Goal: Task Accomplishment & Management: Complete application form

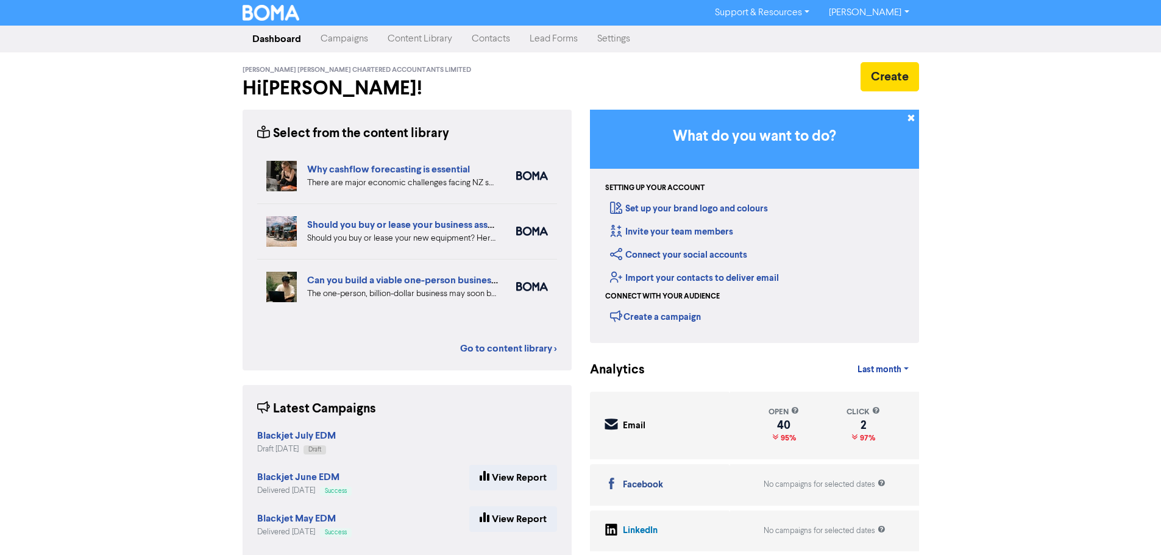
click at [498, 43] on link "Contacts" at bounding box center [491, 39] width 58 height 24
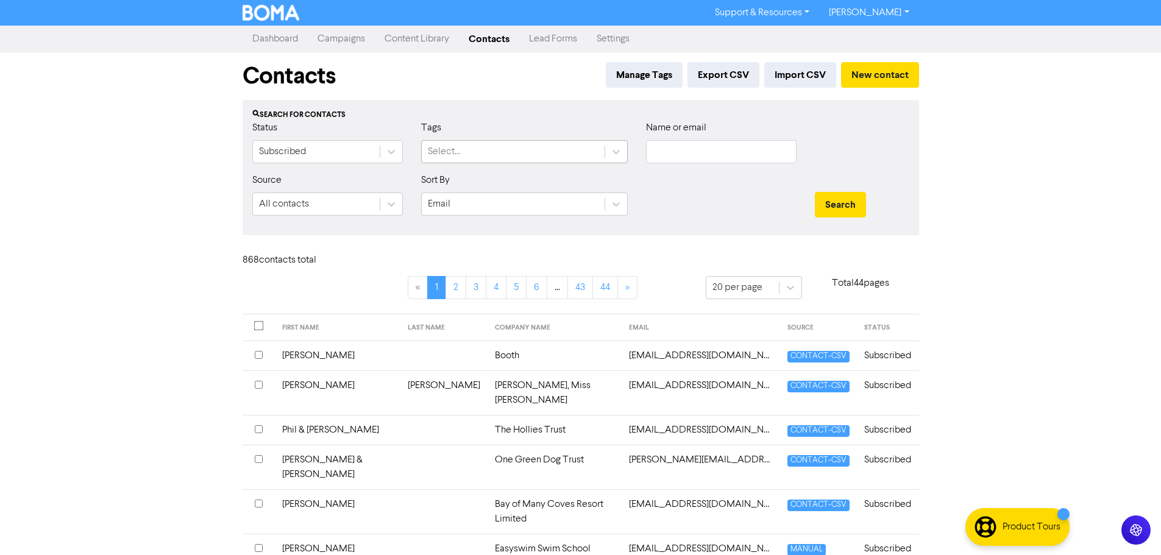
click at [509, 151] on div "Select..." at bounding box center [513, 152] width 183 height 22
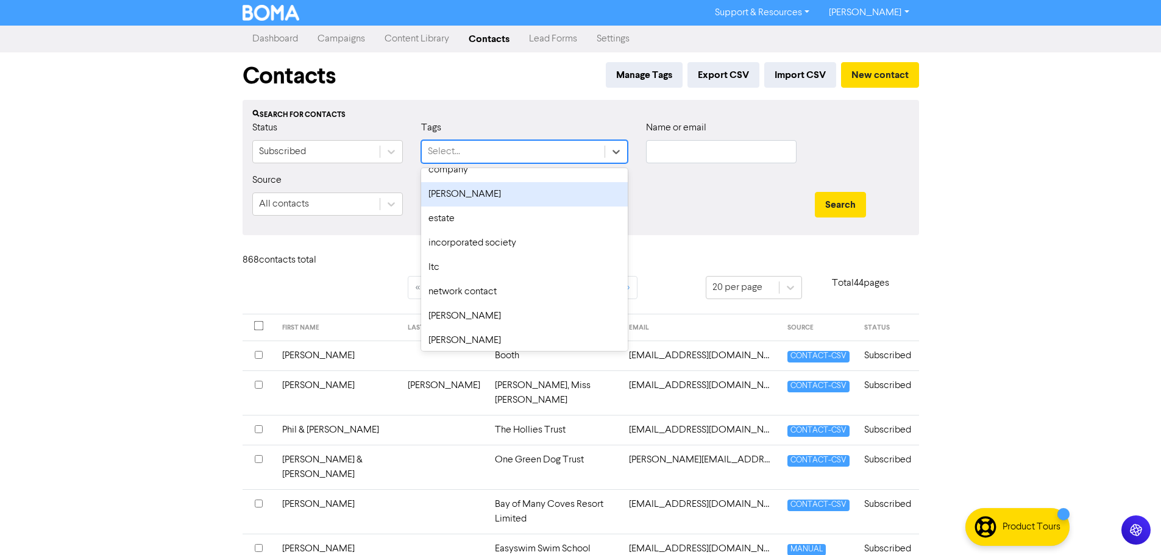
scroll to position [122, 0]
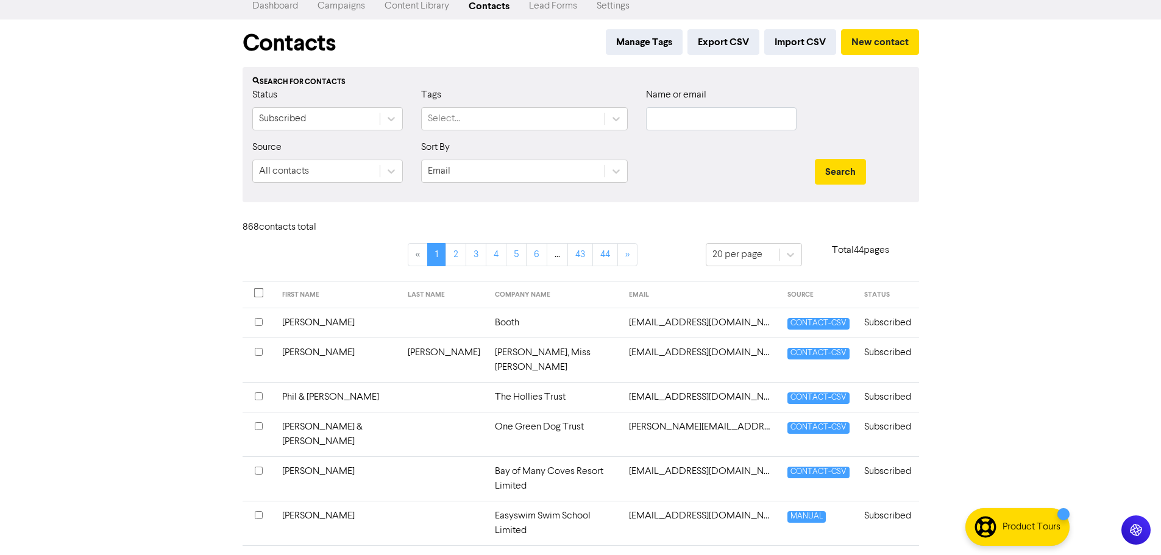
scroll to position [61, 0]
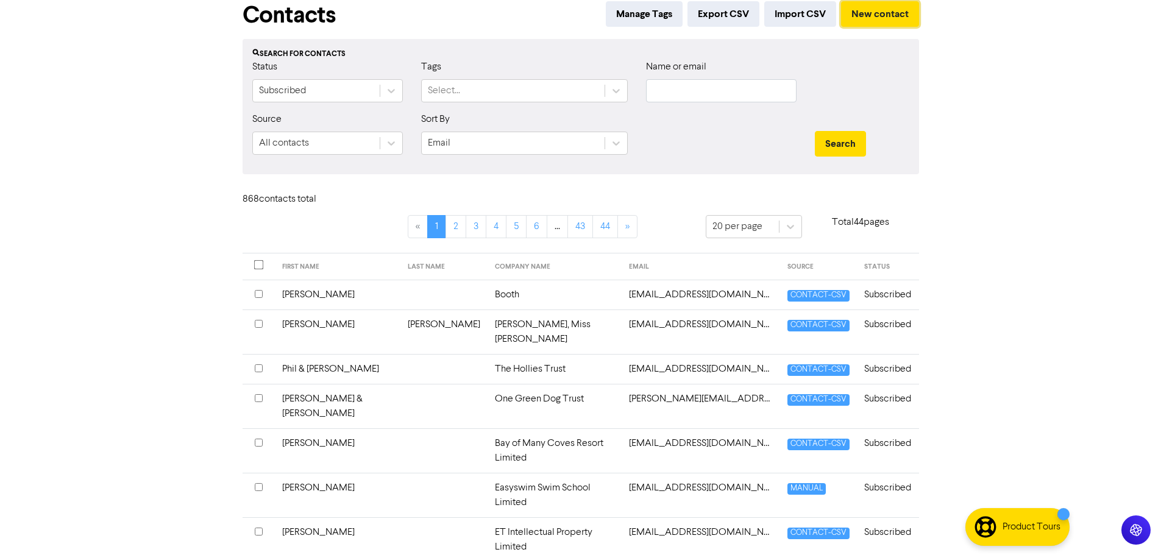
click at [848, 18] on button "New contact" at bounding box center [880, 14] width 78 height 26
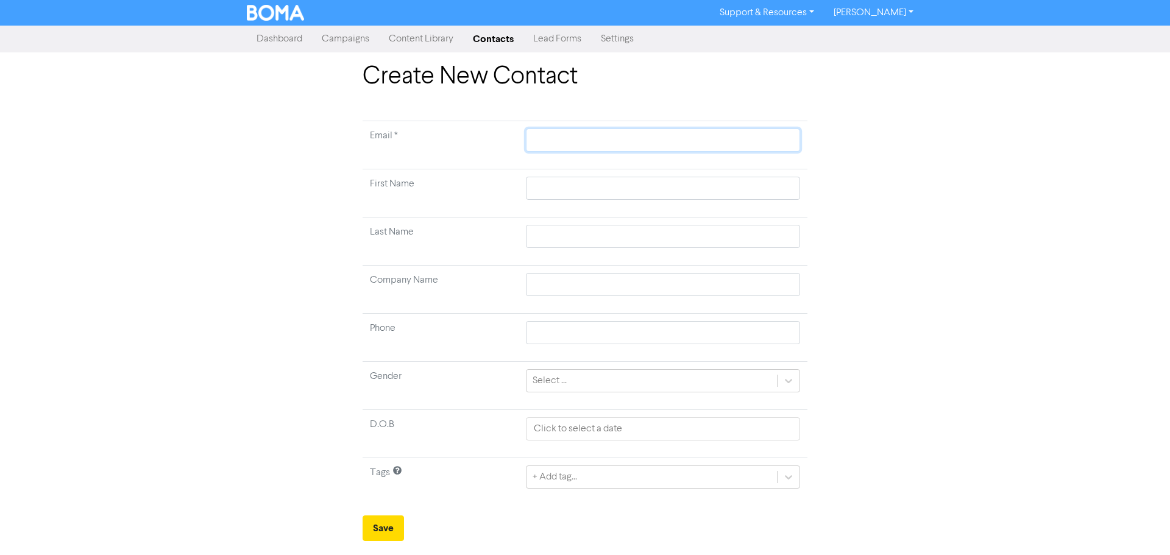
click at [561, 138] on input "text" at bounding box center [663, 140] width 274 height 23
paste input "[EMAIL_ADDRESS][PERSON_NAME][DOMAIN_NAME]"
type input "[EMAIL_ADDRESS][PERSON_NAME][DOMAIN_NAME]"
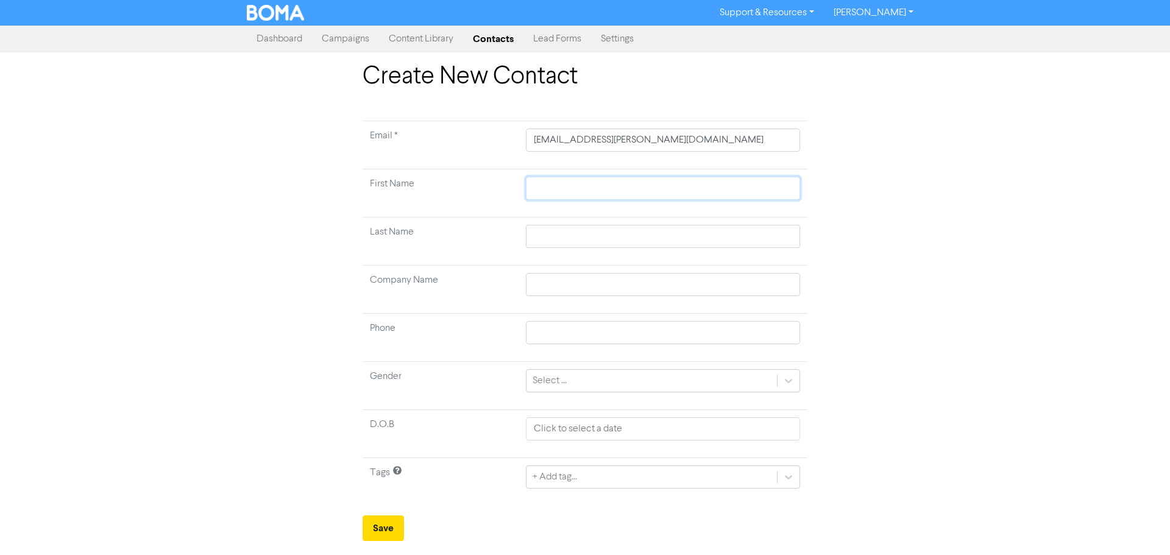
type input "J"
type input "[PERSON_NAME]"
type input "Jac"
type input "Jack"
type input "[PERSON_NAME]"
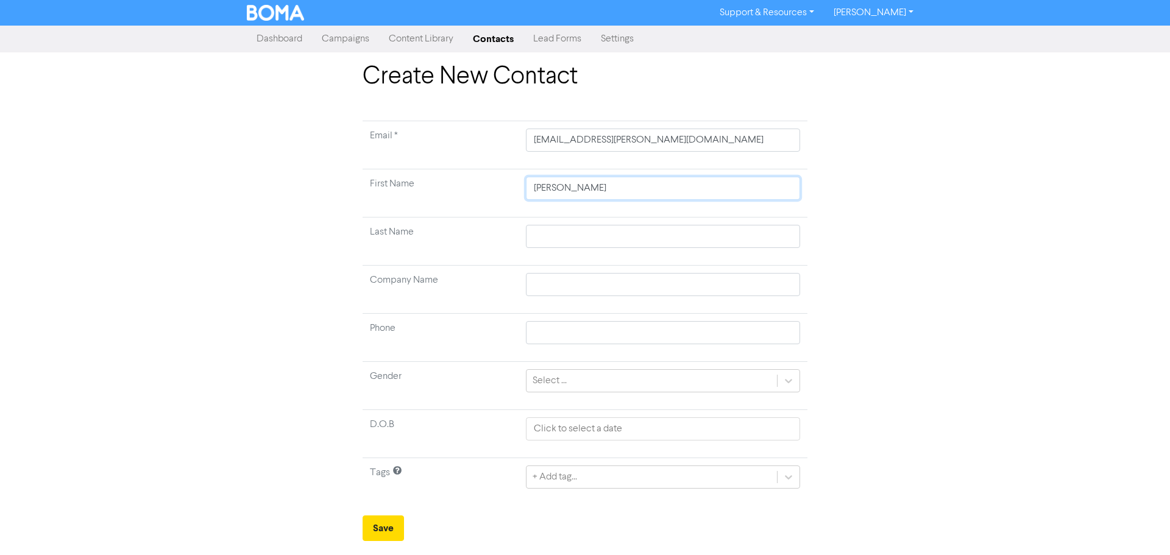
type input "[PERSON_NAME]"
type input "O"
type input "Ow"
type input "Owe"
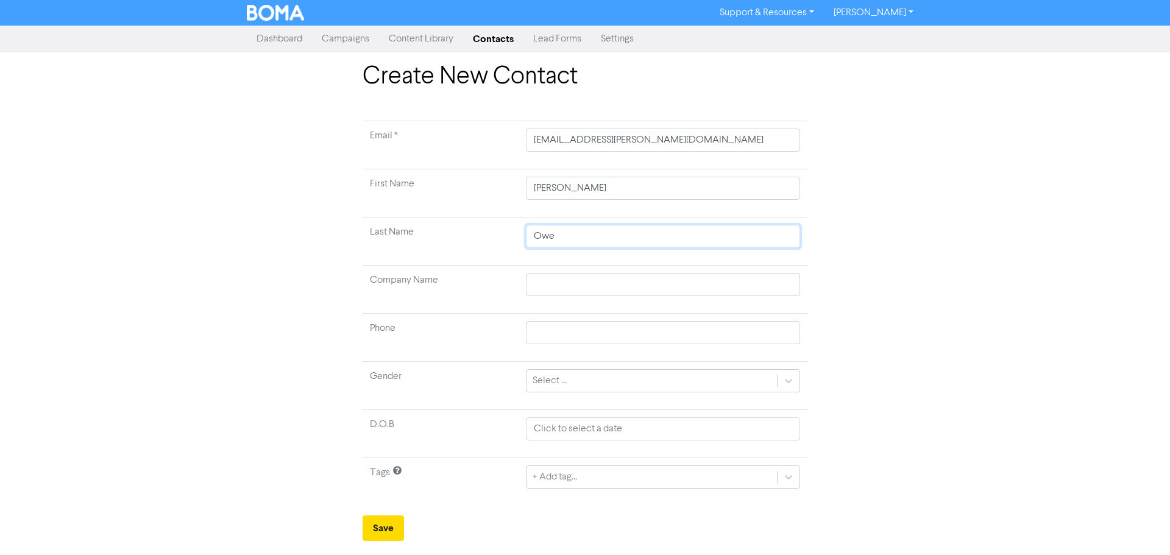
type input "[PERSON_NAME]"
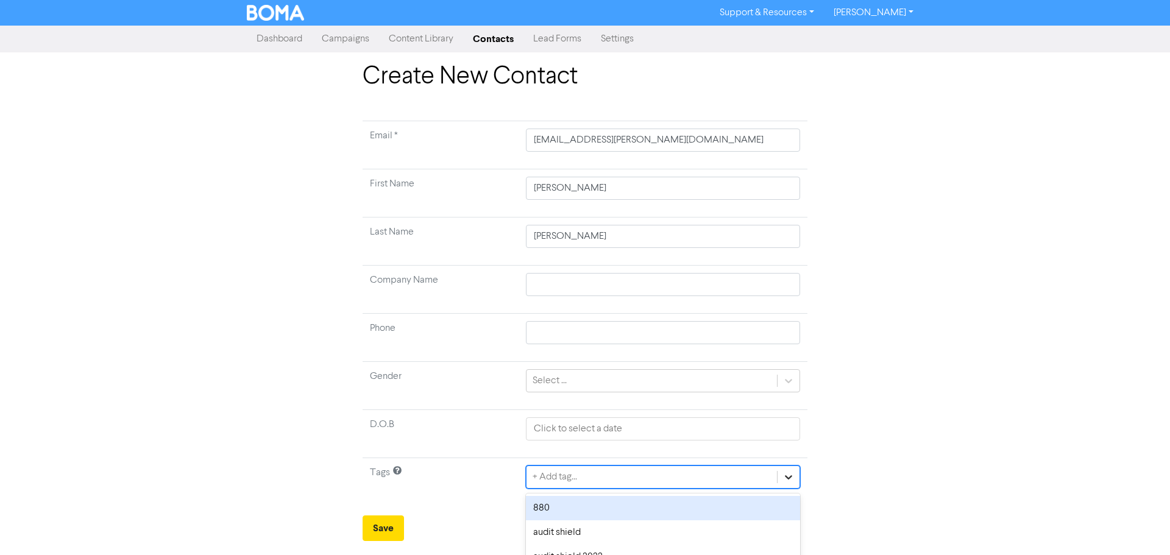
click at [787, 478] on div "option 880 focused, 1 of 14. 14 results available. Use Up and Down to choose op…" at bounding box center [663, 477] width 274 height 23
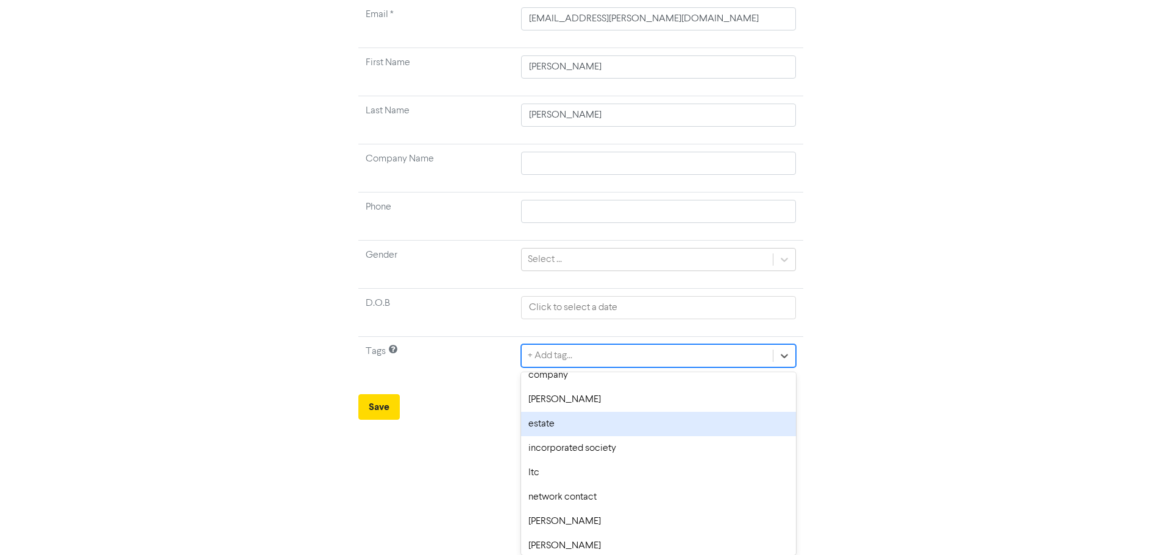
scroll to position [122, 0]
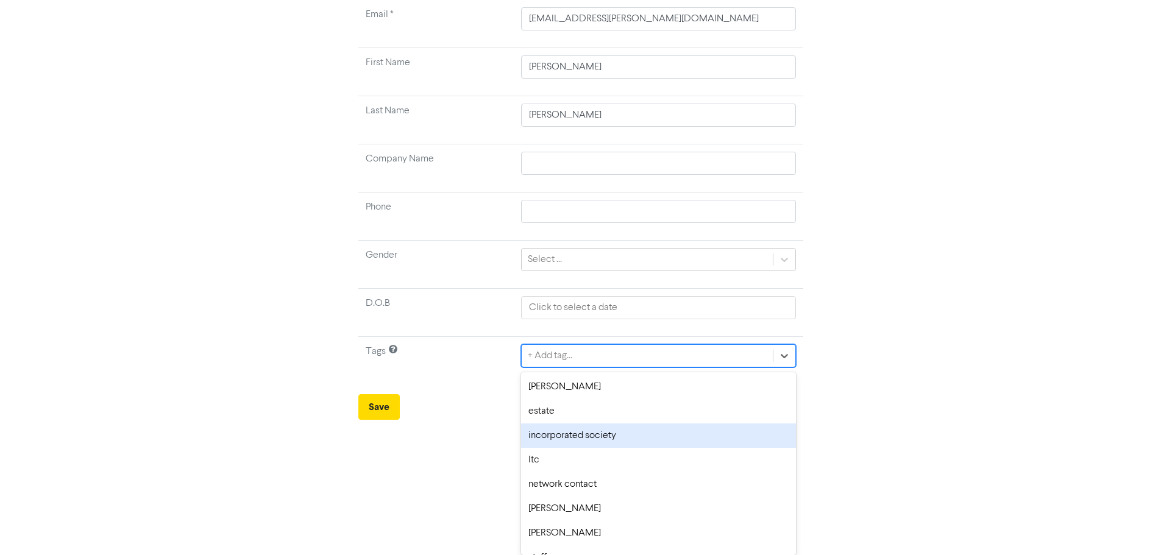
click at [929, 381] on div "Create New Contact Email * [EMAIL_ADDRESS][PERSON_NAME][DOMAIN_NAME] First Name…" at bounding box center [580, 180] width 1161 height 479
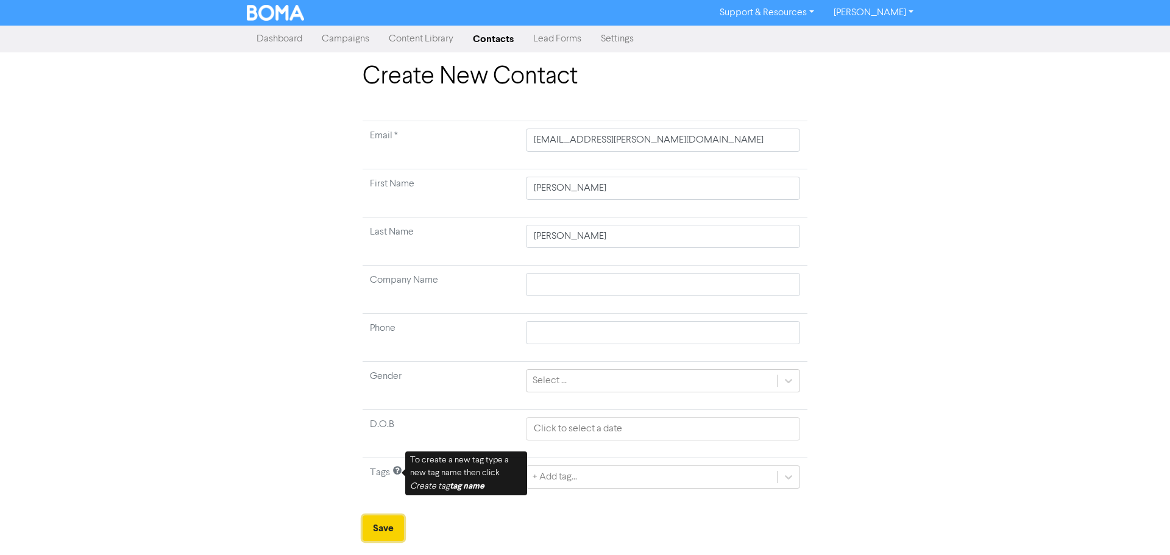
click at [383, 527] on button "Save" at bounding box center [383, 529] width 41 height 26
